Goal: Information Seeking & Learning: Learn about a topic

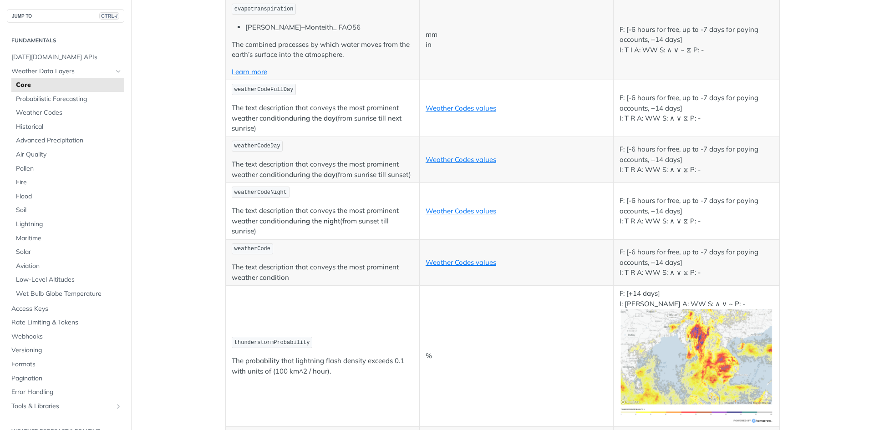
scroll to position [4576, 0]
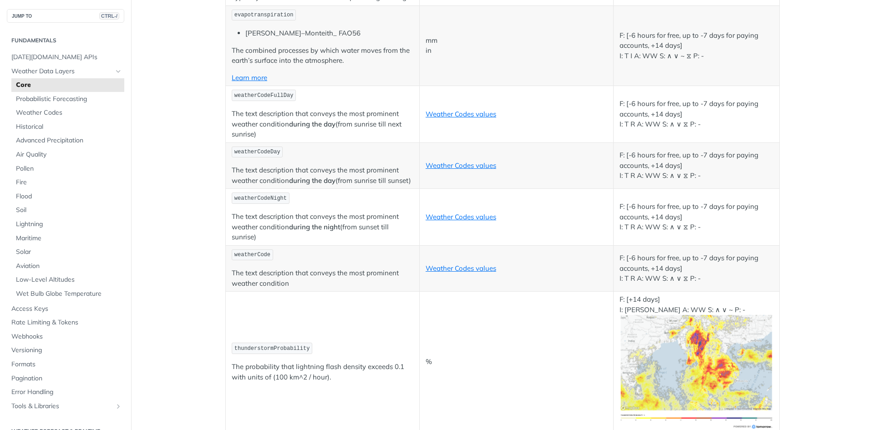
drag, startPoint x: 860, startPoint y: 92, endPoint x: 578, endPoint y: 177, distance: 294.7
drag, startPoint x: 853, startPoint y: 197, endPoint x: 850, endPoint y: 285, distance: 87.9
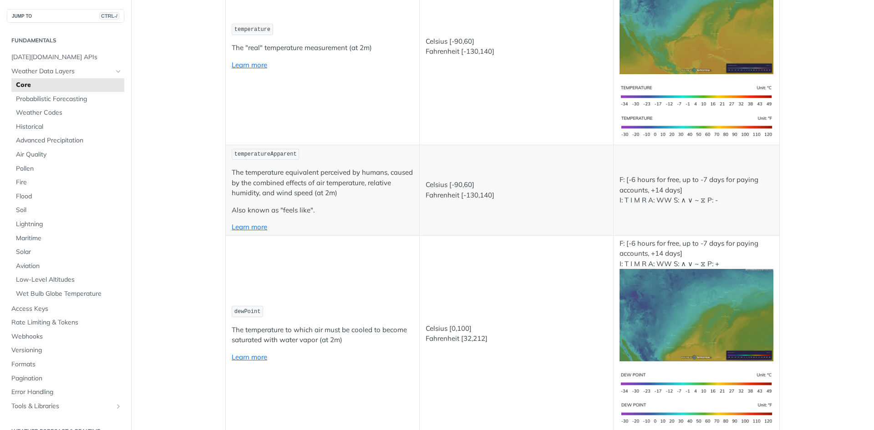
scroll to position [0, 0]
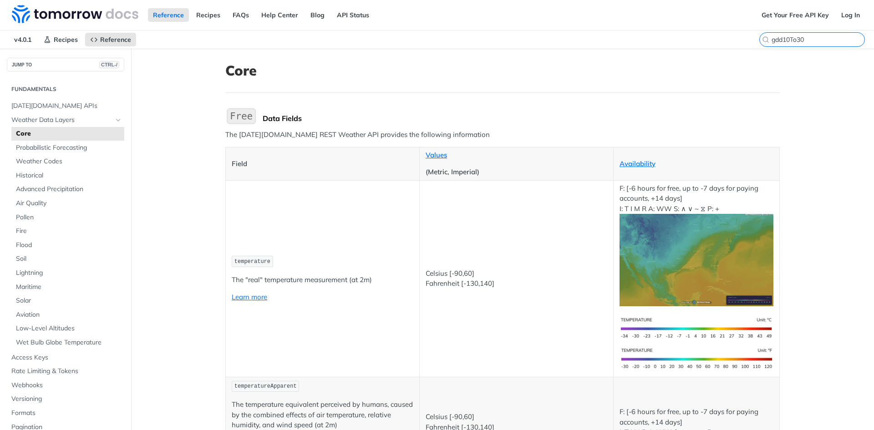
click at [816, 39] on input "gdd10To30" at bounding box center [817, 39] width 93 height 8
drag, startPoint x: 811, startPoint y: 35, endPoint x: 751, endPoint y: 37, distance: 60.1
click at [751, 37] on div "v4.0.1 Recipes Reference Core gdd10To30" at bounding box center [437, 39] width 874 height 18
paste input "epaHealthConcern"
click at [829, 36] on input "epaHealthConcern" at bounding box center [817, 39] width 93 height 8
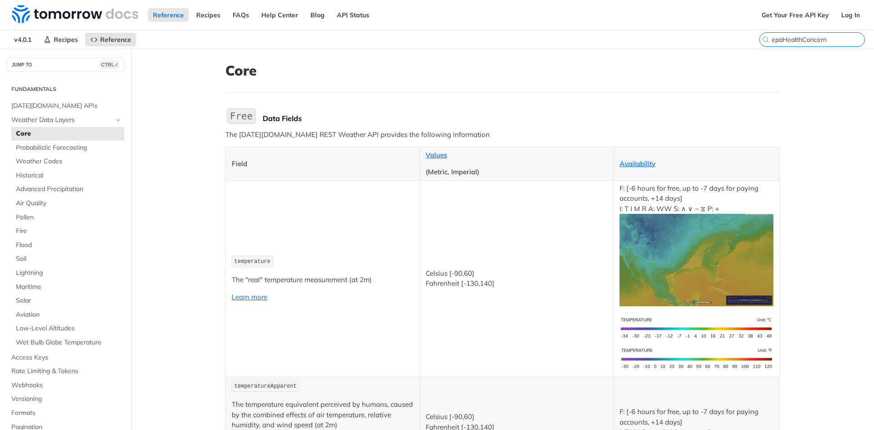
type input "epaHealthConcern"
drag, startPoint x: 828, startPoint y: 87, endPoint x: 827, endPoint y: 37, distance: 49.6
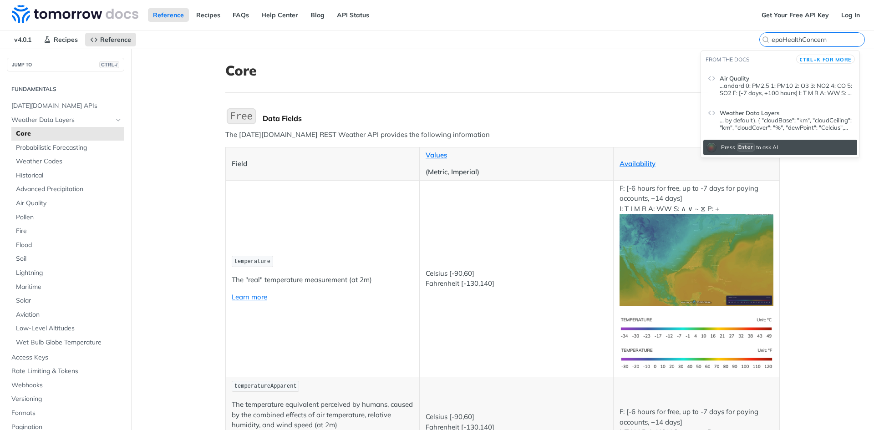
click at [819, 36] on input "epaHealthConcern" at bounding box center [817, 39] width 93 height 8
click at [753, 114] on span "Weather Data Layers" at bounding box center [749, 112] width 60 height 7
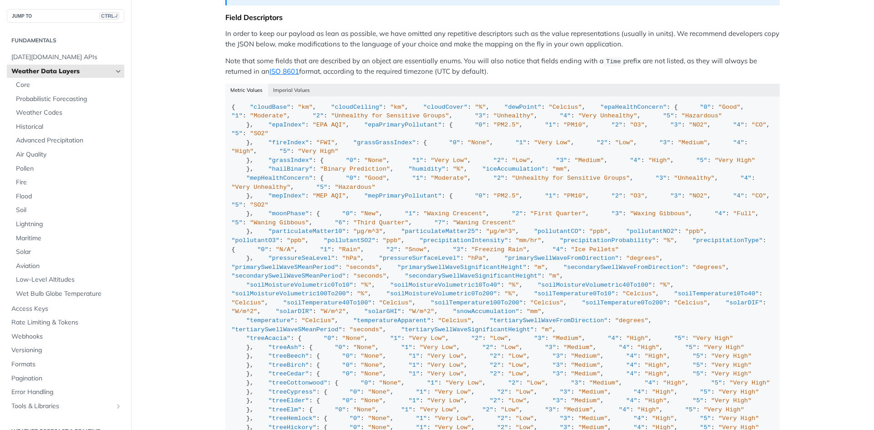
scroll to position [910, 0]
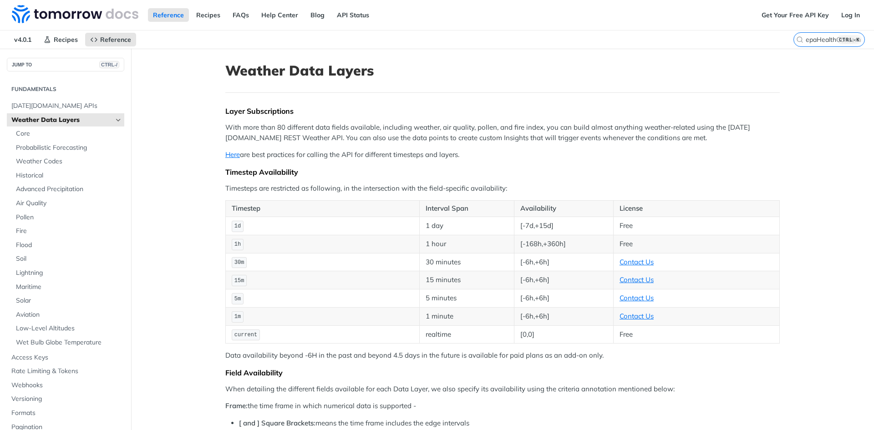
scroll to position [754, 0]
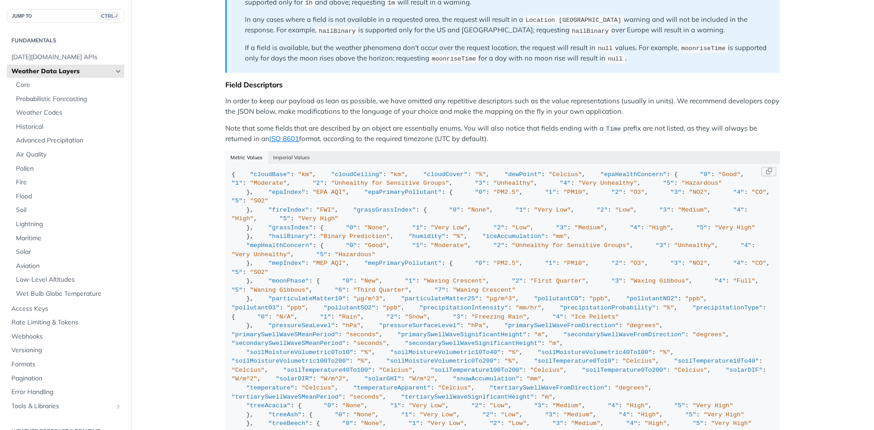
click at [287, 187] on span ""Moderate"" at bounding box center [268, 183] width 37 height 7
click at [718, 178] on span ""Good"" at bounding box center [729, 174] width 22 height 7
copy span "Good"
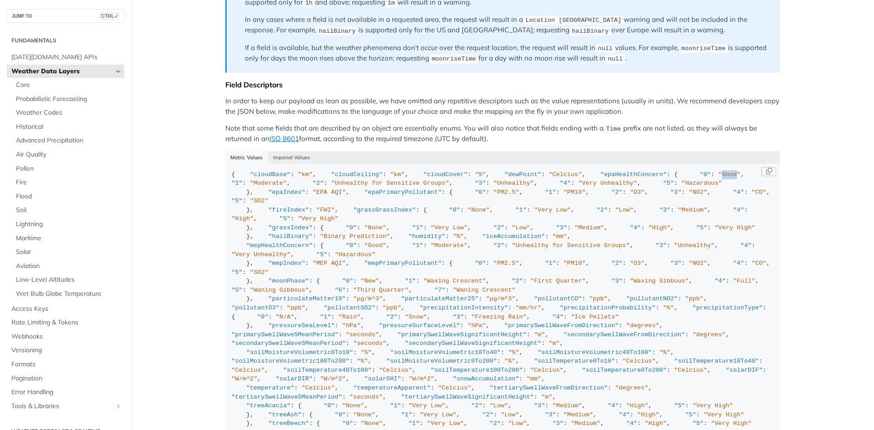
drag, startPoint x: 337, startPoint y: 226, endPoint x: 314, endPoint y: 239, distance: 27.3
click at [275, 187] on span ""Moderate"" at bounding box center [268, 183] width 37 height 7
copy span "Moderate"
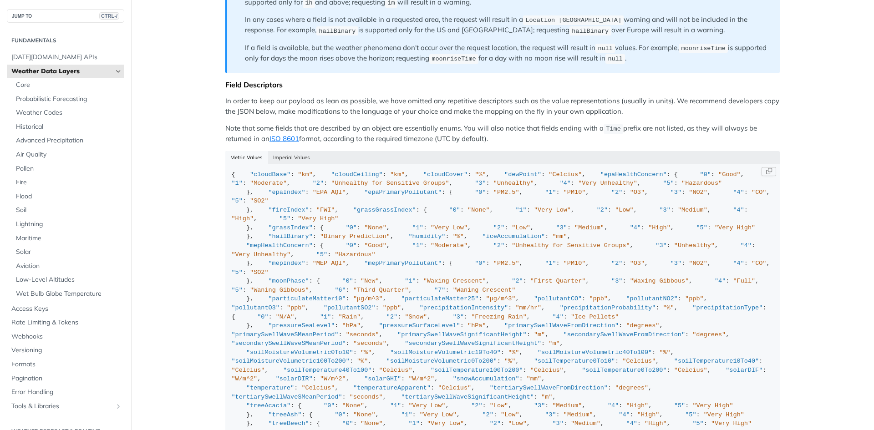
click at [331, 187] on span ""Unhealthy for Sensitive Groups"" at bounding box center [390, 183] width 118 height 7
drag, startPoint x: 370, startPoint y: 242, endPoint x: 269, endPoint y: 240, distance: 100.6
click at [331, 187] on span ""Unhealthy for Sensitive Groups"" at bounding box center [390, 183] width 118 height 7
copy span "Unhealthy for Sensitive Groups"
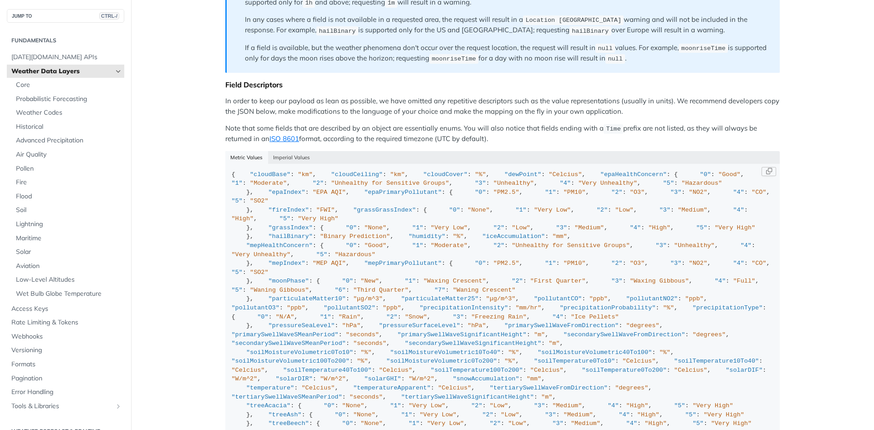
click at [493, 187] on span ""Unhealthy"" at bounding box center [513, 183] width 40 height 7
copy span "Unhealthy"
click at [578, 187] on span ""Very Unhealthy"" at bounding box center [607, 183] width 59 height 7
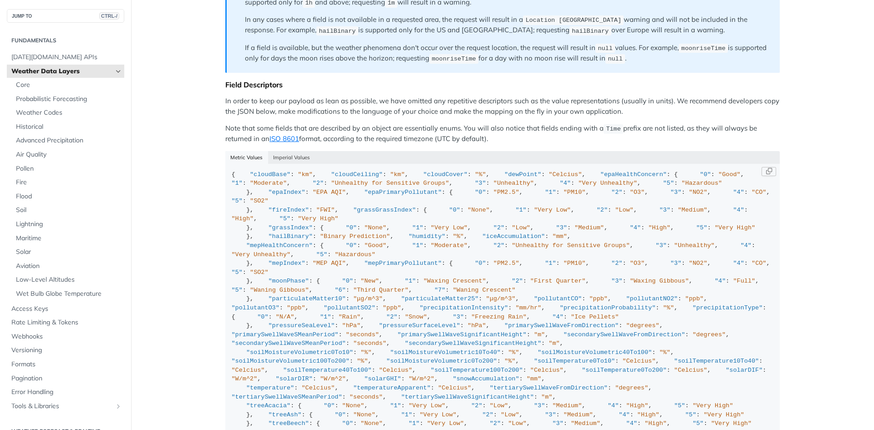
drag, startPoint x: 316, startPoint y: 262, endPoint x: 268, endPoint y: 262, distance: 47.8
click at [578, 187] on span ""Very Unhealthy"" at bounding box center [607, 183] width 59 height 7
copy span "Very Unhealthy"
click at [681, 187] on span ""Hazardous"" at bounding box center [701, 183] width 40 height 7
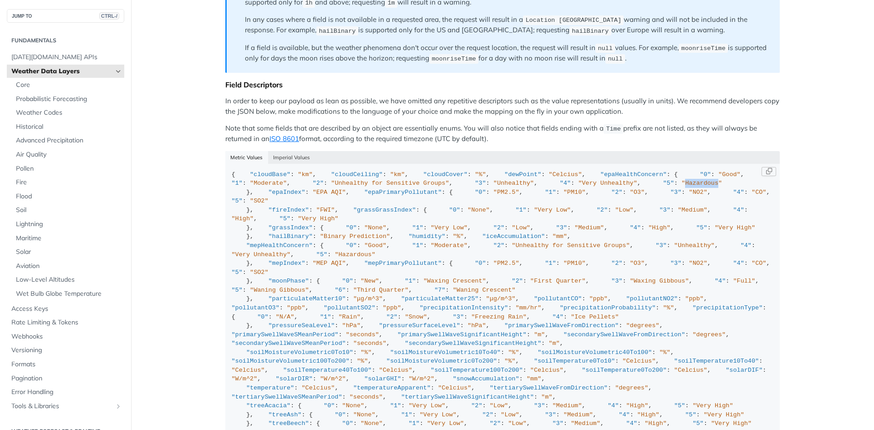
click at [681, 187] on span ""Hazardous"" at bounding box center [701, 183] width 40 height 7
copy span "Hazardous"
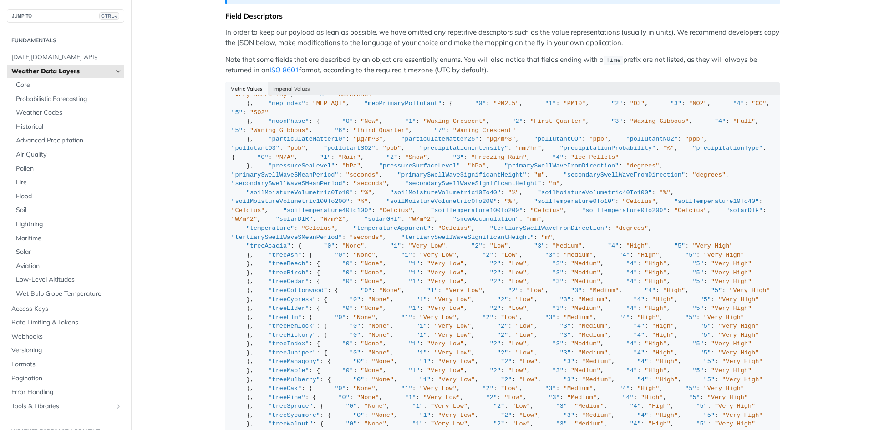
scroll to position [845, 0]
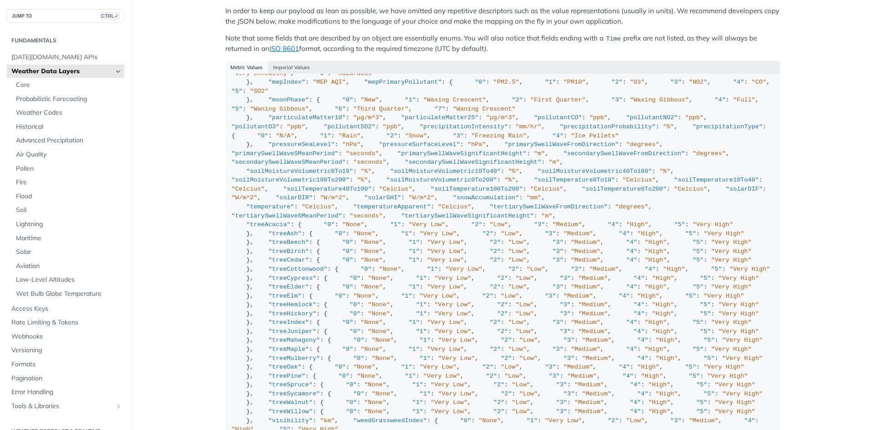
drag, startPoint x: 248, startPoint y: 202, endPoint x: 320, endPoint y: 250, distance: 85.7
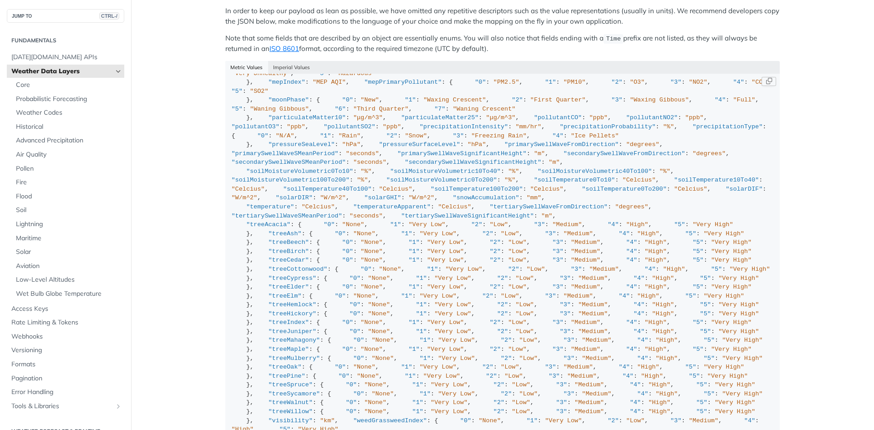
drag, startPoint x: 309, startPoint y: 248, endPoint x: 215, endPoint y: 204, distance: 103.6
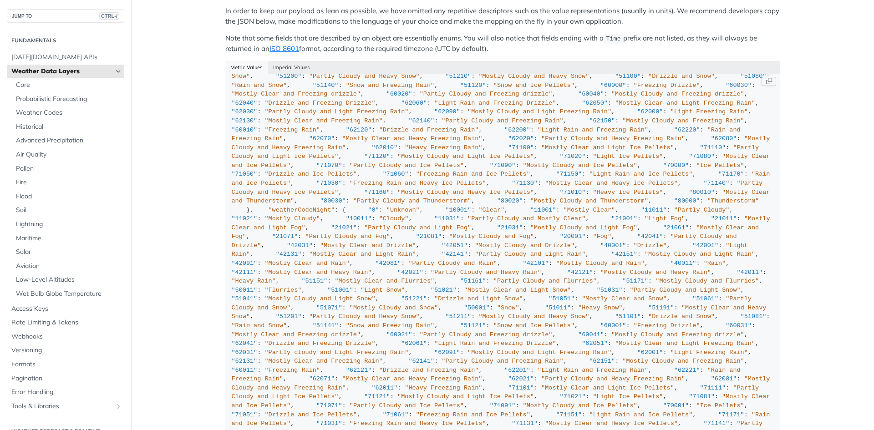
scroll to position [0, 0]
